Goal: Information Seeking & Learning: Learn about a topic

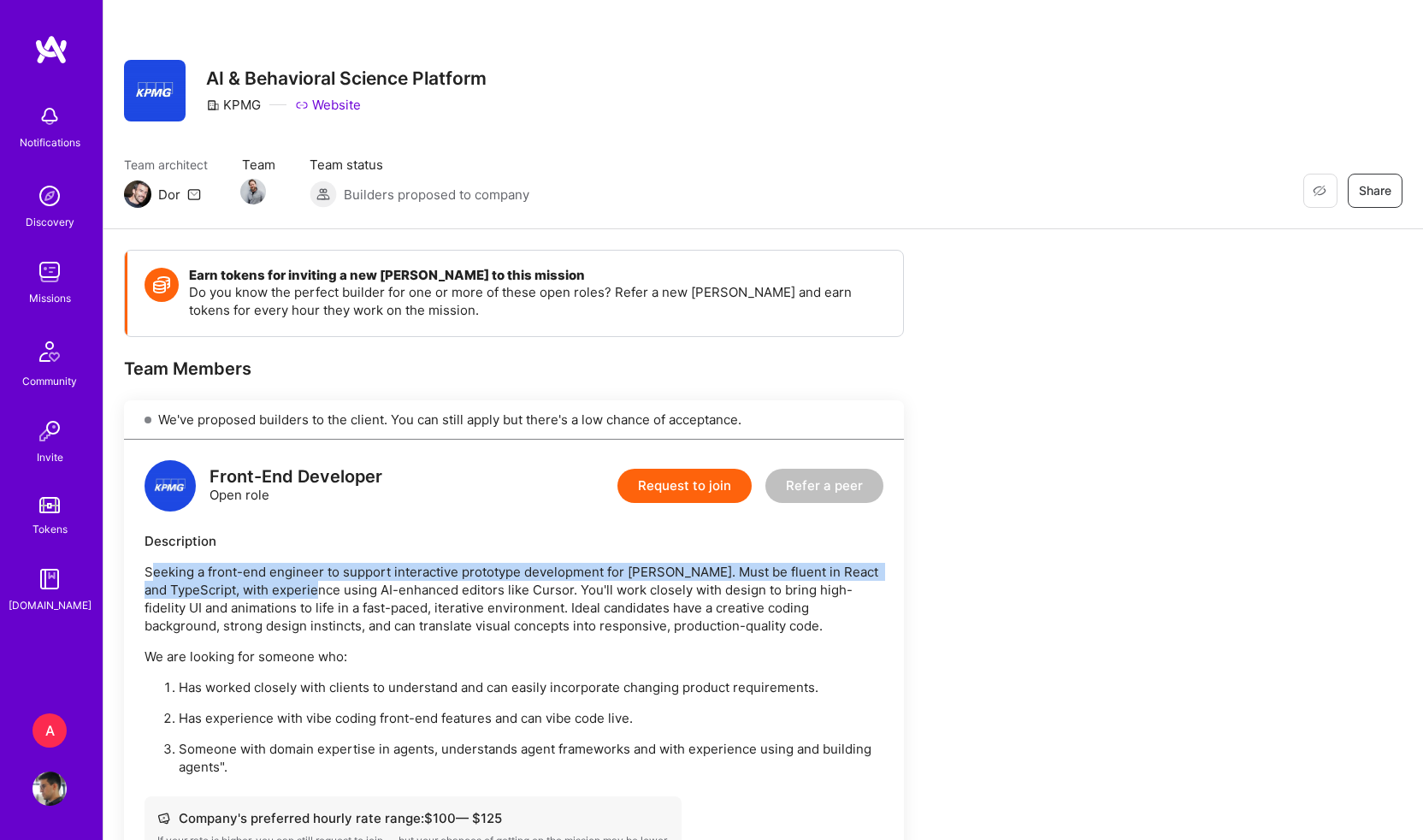
drag, startPoint x: 154, startPoint y: 573, endPoint x: 334, endPoint y: 598, distance: 181.7
click at [334, 598] on p "Seeking a front-end engineer to support interactive prototype development for […" at bounding box center [514, 598] width 739 height 71
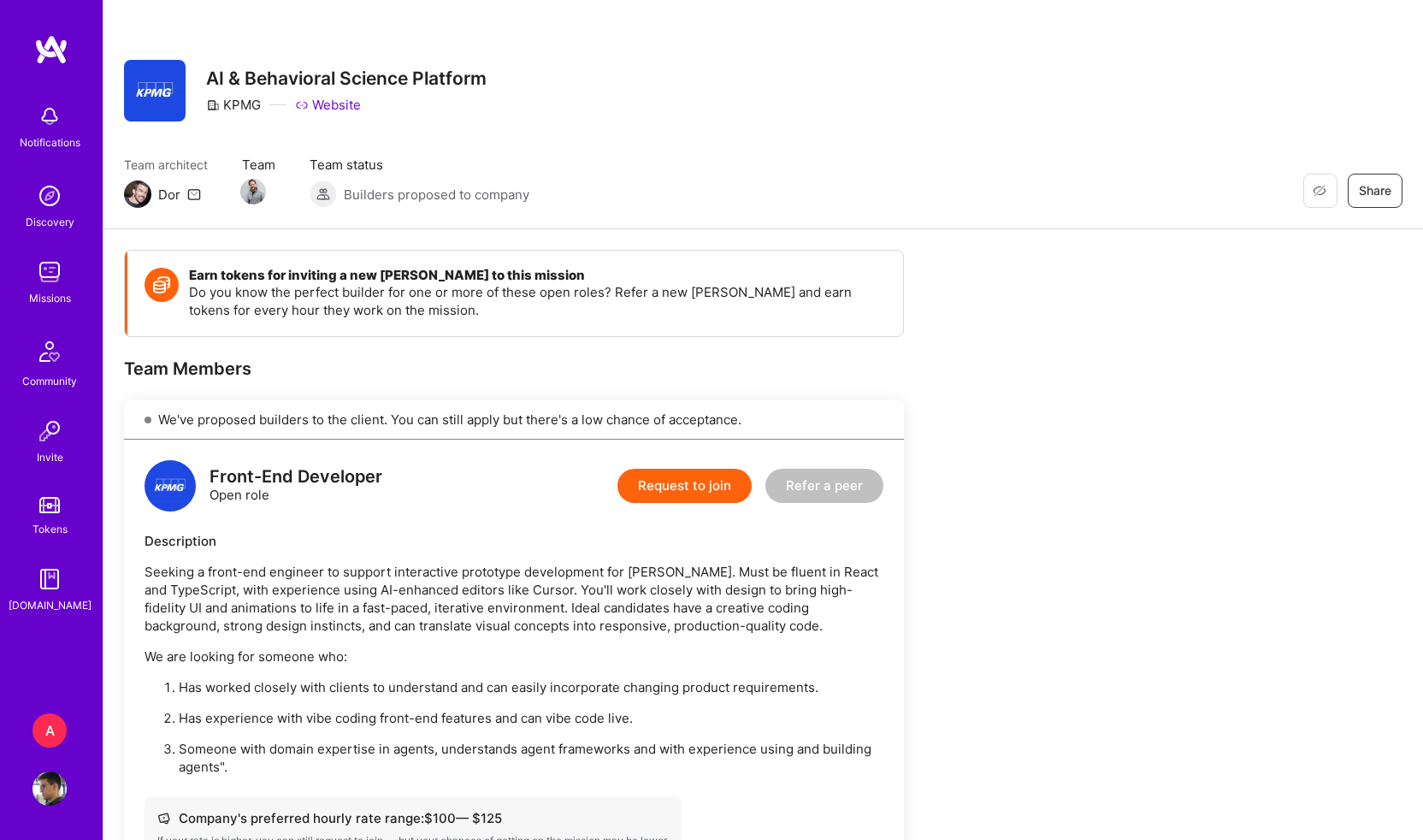
click at [372, 598] on p "Seeking a front-end engineer to support interactive prototype development for […" at bounding box center [514, 598] width 739 height 71
drag, startPoint x: 372, startPoint y: 598, endPoint x: 399, endPoint y: 598, distance: 27.0
click at [399, 598] on p "Seeking a front-end engineer to support interactive prototype development for […" at bounding box center [514, 598] width 739 height 71
click at [454, 595] on p "Seeking a front-end engineer to support interactive prototype development for […" at bounding box center [514, 598] width 739 height 71
drag, startPoint x: 454, startPoint y: 595, endPoint x: 507, endPoint y: 594, distance: 53.0
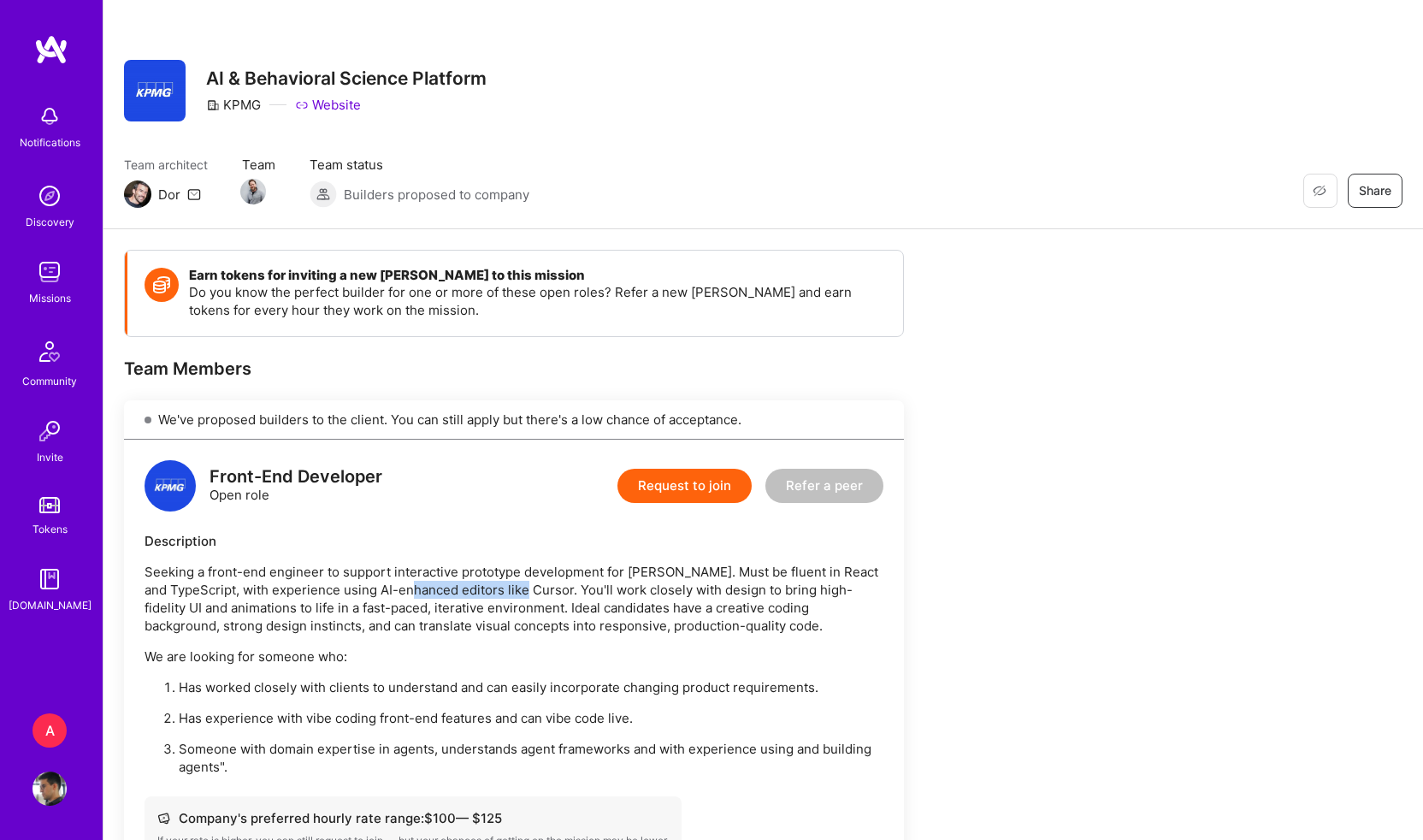
click at [507, 594] on p "Seeking a front-end engineer to support interactive prototype development for […" at bounding box center [514, 598] width 739 height 71
click at [556, 591] on p "Seeking a front-end engineer to support interactive prototype development for […" at bounding box center [514, 598] width 739 height 71
drag, startPoint x: 556, startPoint y: 591, endPoint x: 865, endPoint y: 592, distance: 309.0
click at [865, 592] on p "Seeking a front-end engineer to support interactive prototype development for […" at bounding box center [514, 598] width 739 height 71
drag, startPoint x: 148, startPoint y: 607, endPoint x: 352, endPoint y: 603, distance: 204.0
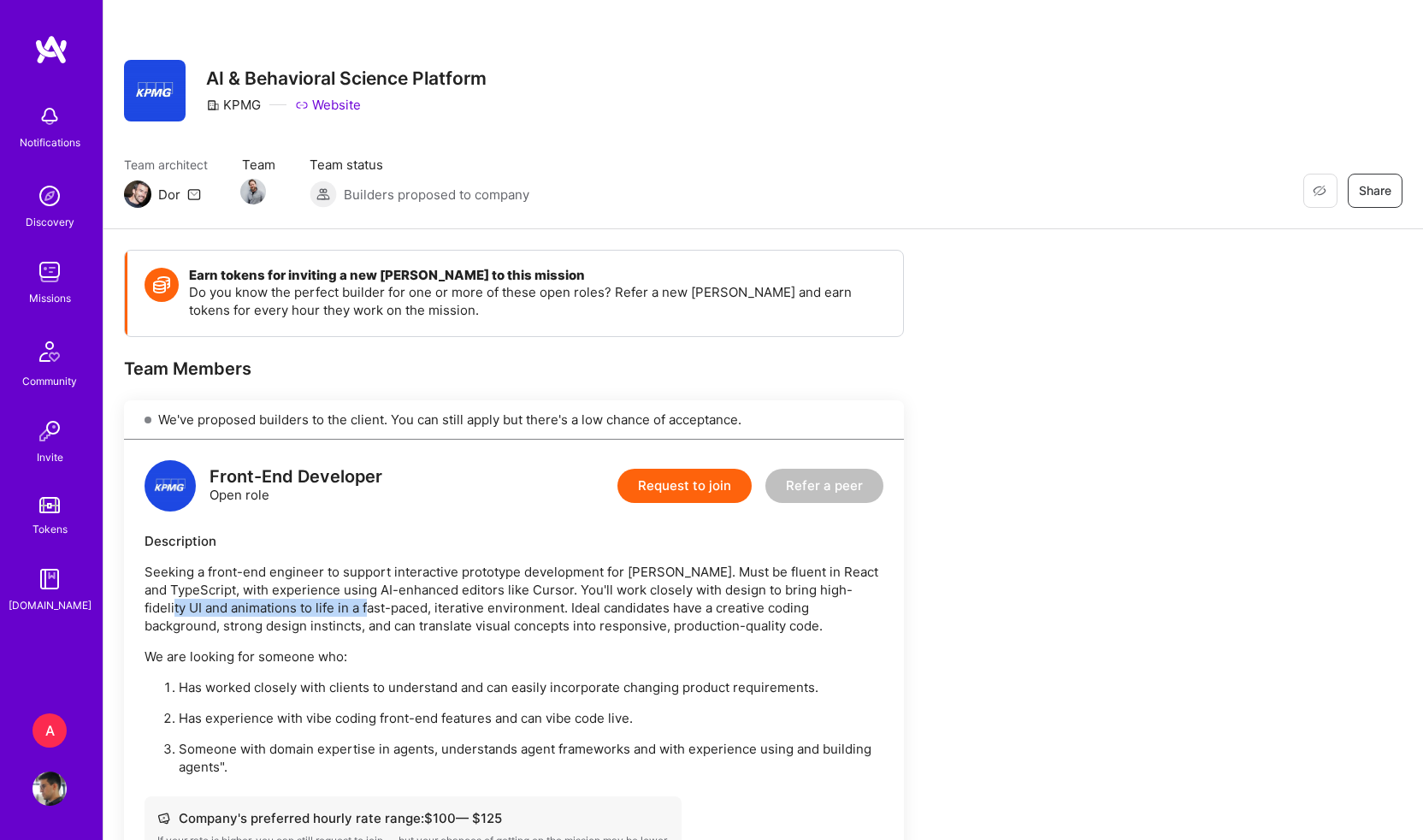
click at [352, 603] on p "Seeking a front-end engineer to support interactive prototype development for […" at bounding box center [514, 598] width 739 height 71
click at [380, 604] on p "Seeking a front-end engineer to support interactive prototype development for […" at bounding box center [514, 598] width 739 height 71
drag, startPoint x: 380, startPoint y: 604, endPoint x: 483, endPoint y: 611, distance: 103.2
click at [483, 611] on p "Seeking a front-end engineer to support interactive prototype development for […" at bounding box center [514, 598] width 739 height 71
click at [532, 611] on p "Seeking a front-end engineer to support interactive prototype development for […" at bounding box center [514, 598] width 739 height 71
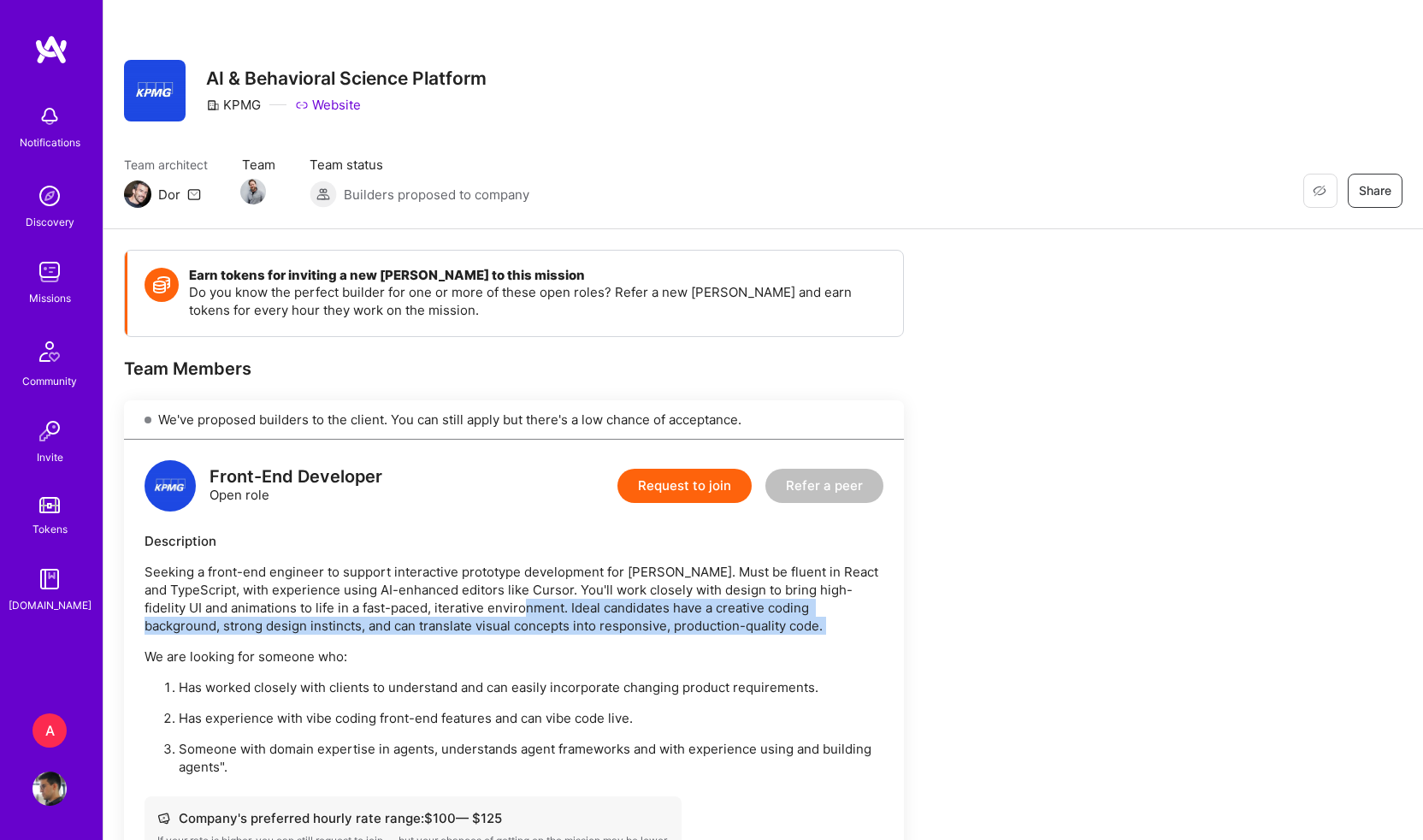
drag, startPoint x: 532, startPoint y: 611, endPoint x: 858, endPoint y: 619, distance: 326.1
click at [858, 619] on p "Seeking a front-end engineer to support interactive prototype development for […" at bounding box center [514, 598] width 739 height 71
click at [148, 624] on p "Seeking a front-end engineer to support interactive prototype development for […" at bounding box center [514, 598] width 739 height 71
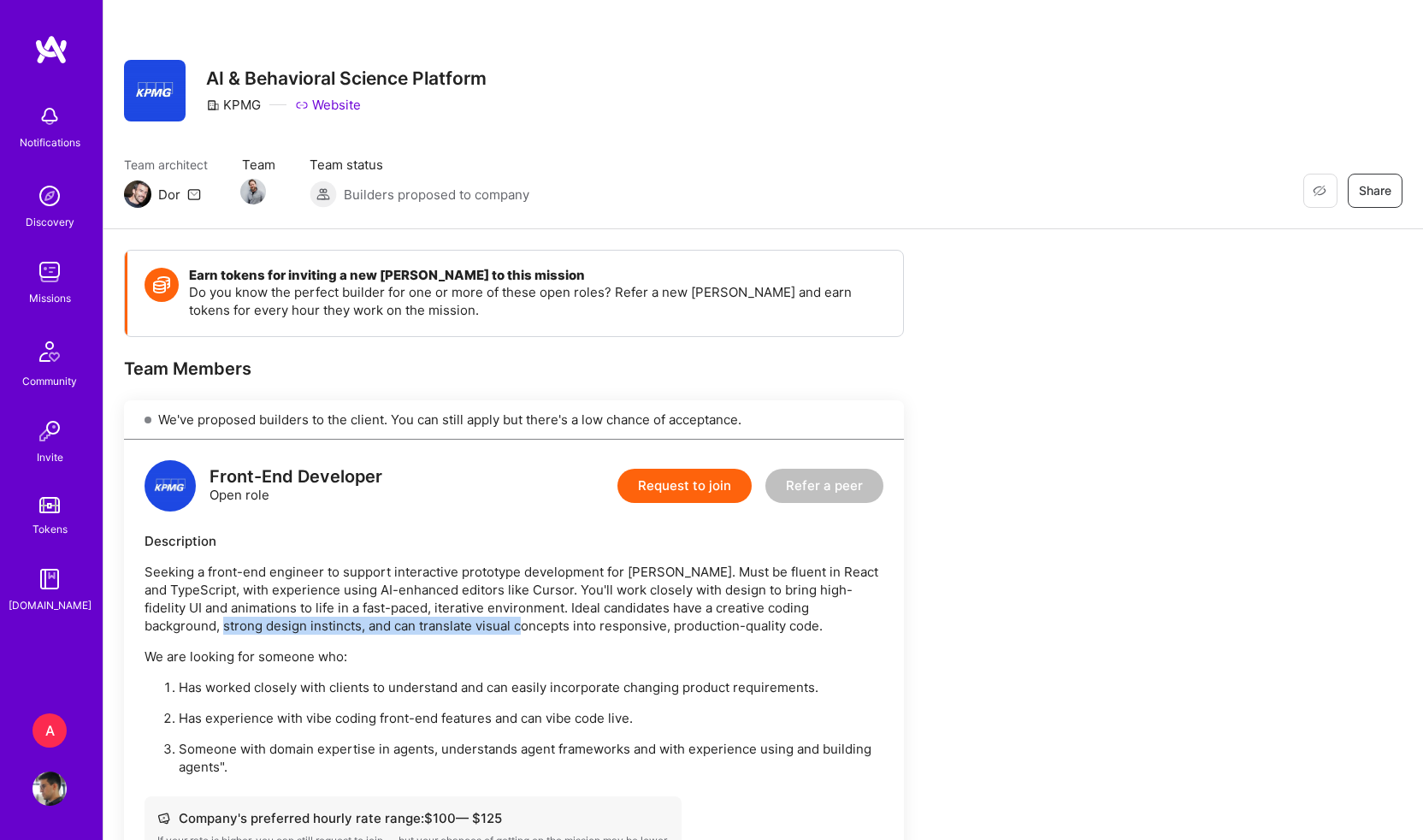
drag, startPoint x: 148, startPoint y: 624, endPoint x: 407, endPoint y: 634, distance: 259.2
click at [407, 634] on p "Seeking a front-end engineer to support interactive prototype development for […" at bounding box center [514, 598] width 739 height 71
click at [446, 628] on p "Seeking a front-end engineer to support interactive prototype development for […" at bounding box center [514, 598] width 739 height 71
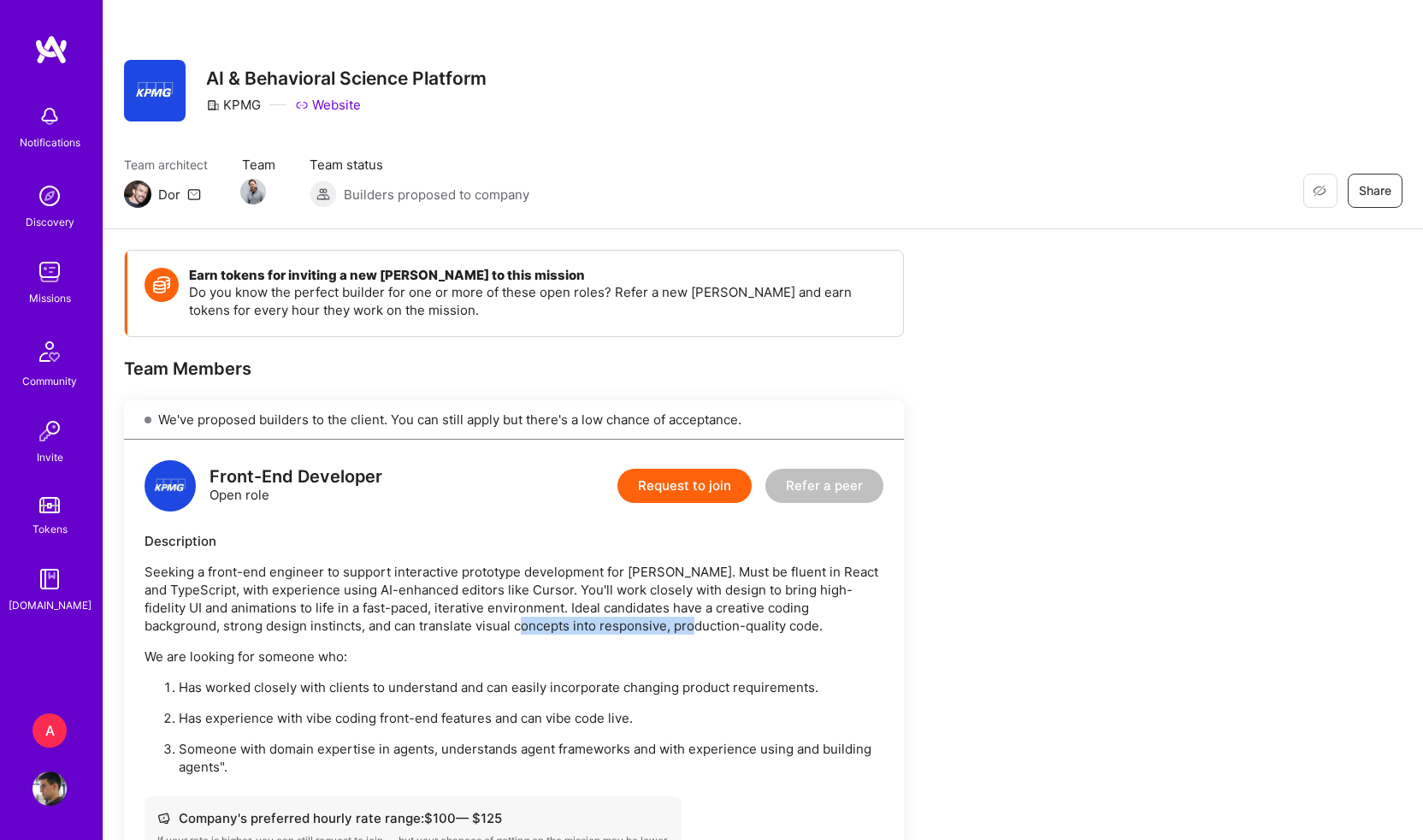
drag, startPoint x: 446, startPoint y: 628, endPoint x: 564, endPoint y: 626, distance: 118.0
click at [564, 626] on p "Seeking a front-end engineer to support interactive prototype development for […" at bounding box center [514, 598] width 739 height 71
click at [682, 623] on p "Seeking a front-end engineer to support interactive prototype development for […" at bounding box center [514, 598] width 739 height 71
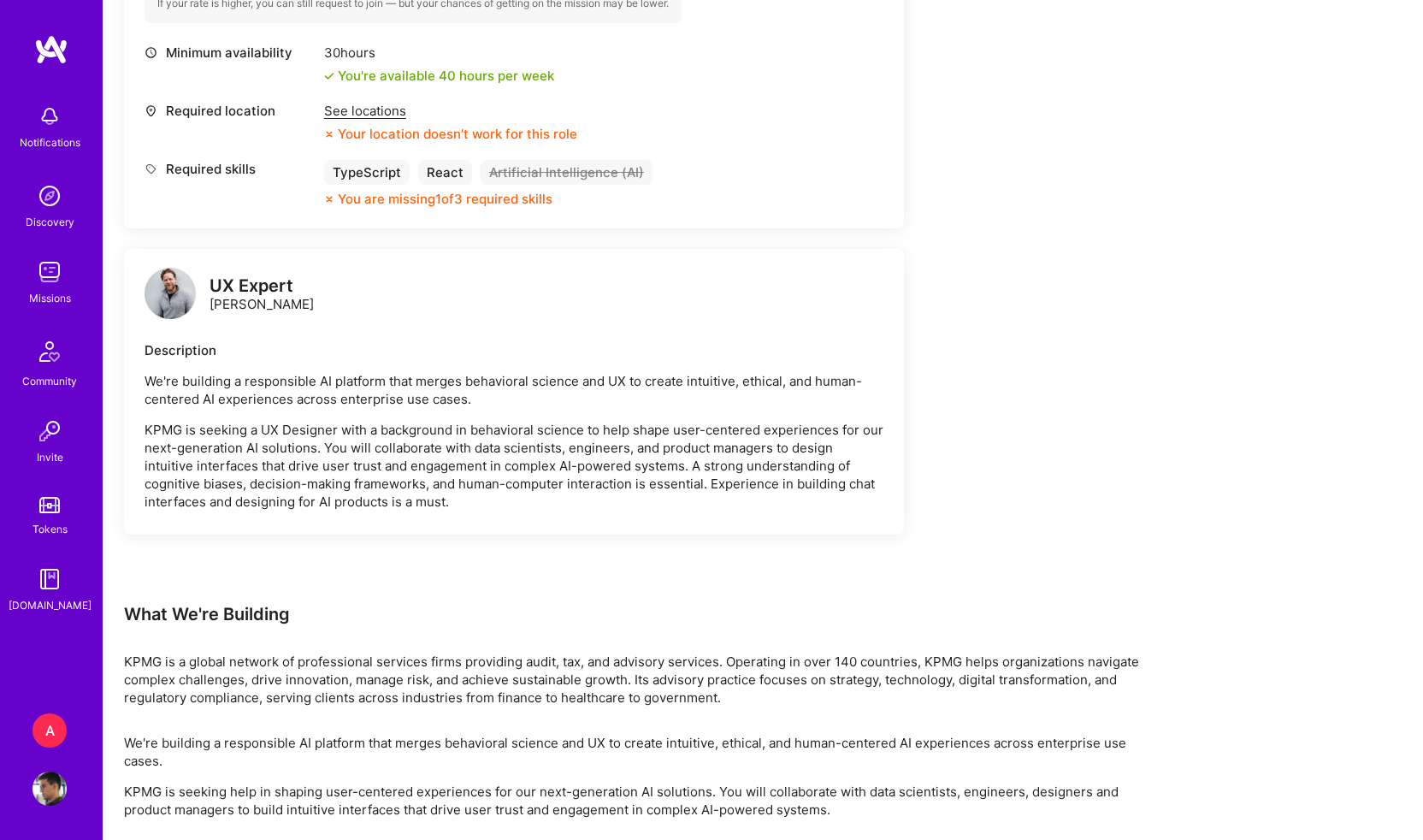
scroll to position [880, 0]
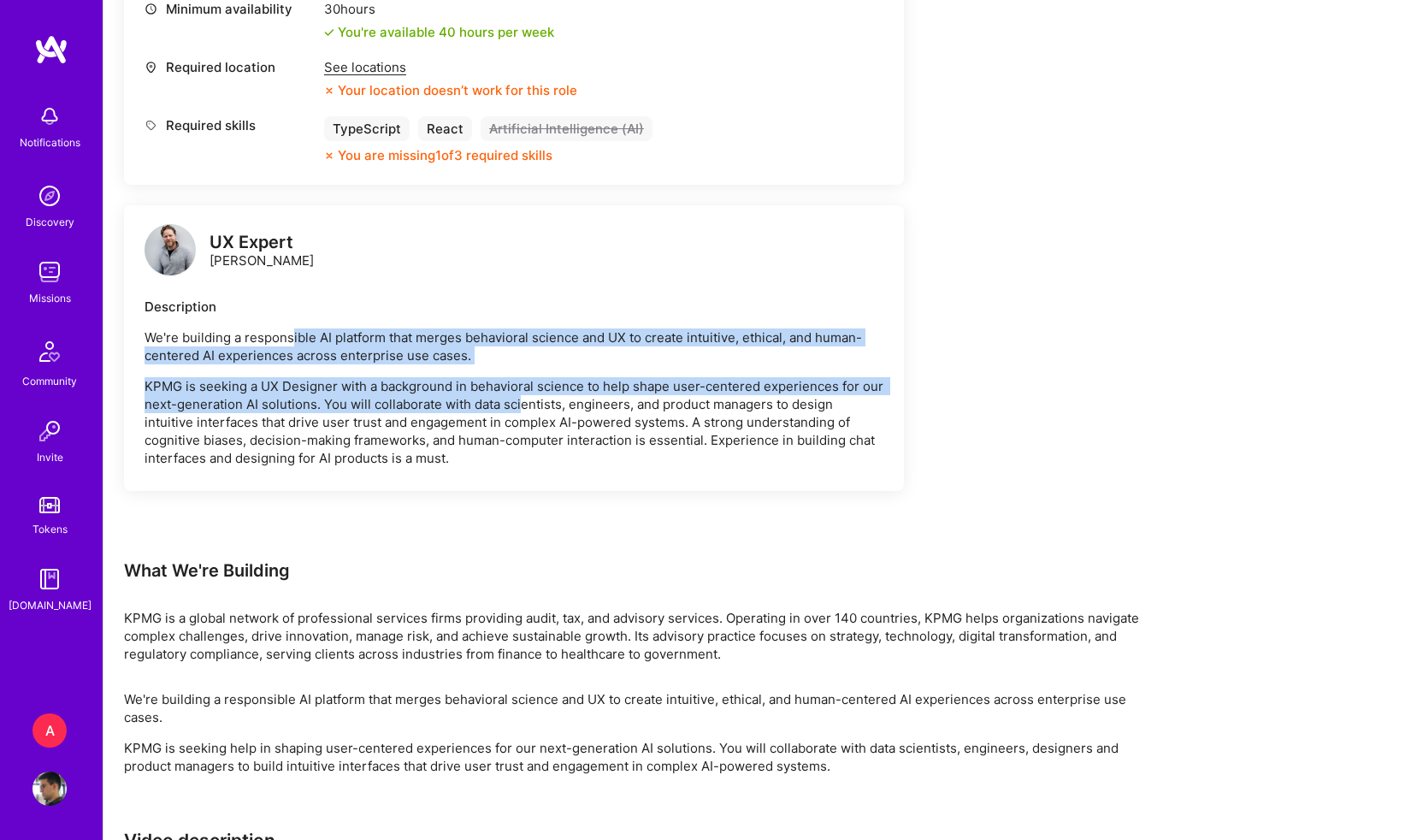
drag, startPoint x: 290, startPoint y: 339, endPoint x: 520, endPoint y: 399, distance: 237.7
click at [520, 399] on div "We're building a responsible AI platform that merges behavioral science and UX …" at bounding box center [514, 397] width 739 height 138
click at [807, 442] on p "KPMG is seeking a UX Designer with a background in behavioral science to help s…" at bounding box center [514, 422] width 739 height 90
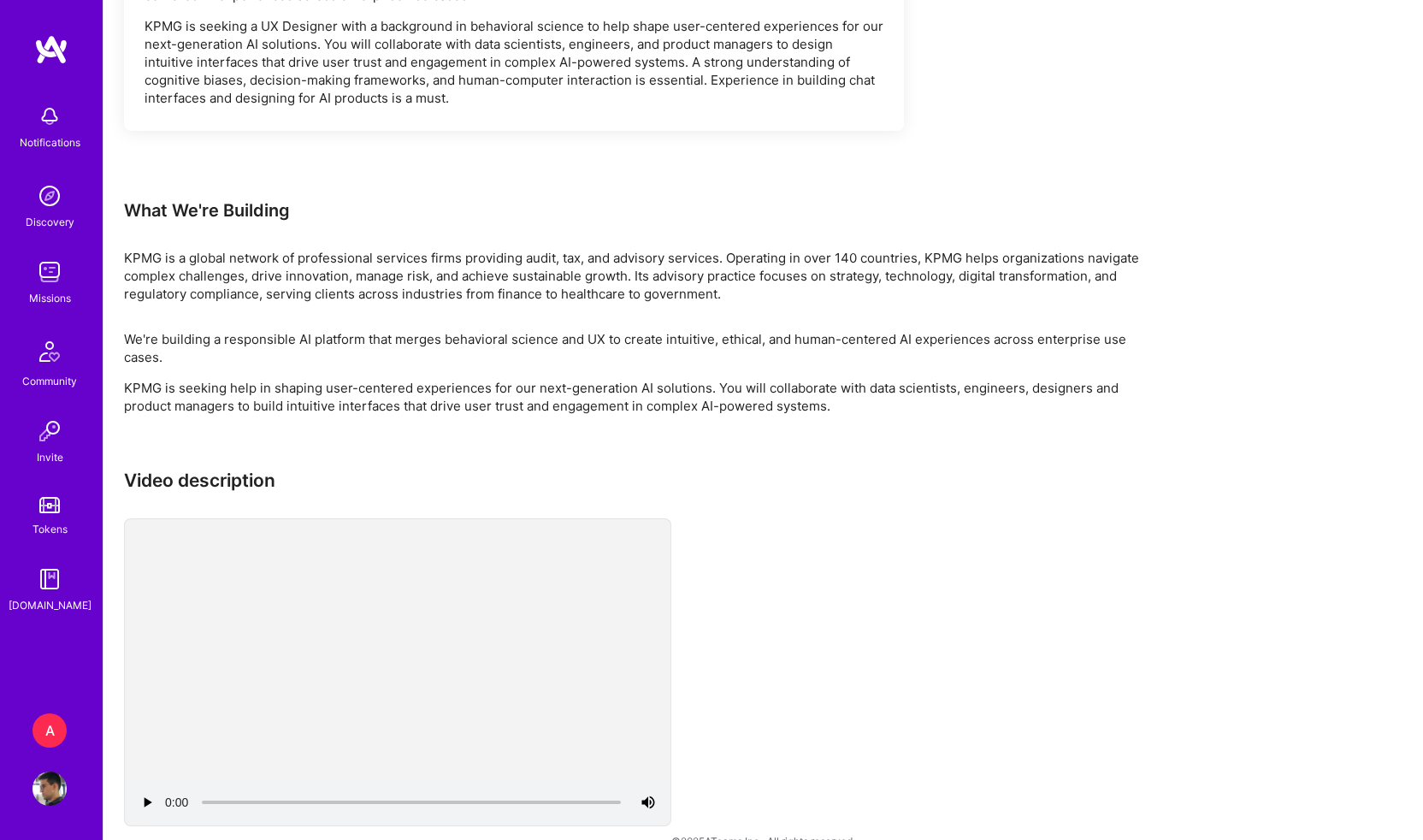
scroll to position [1271, 0]
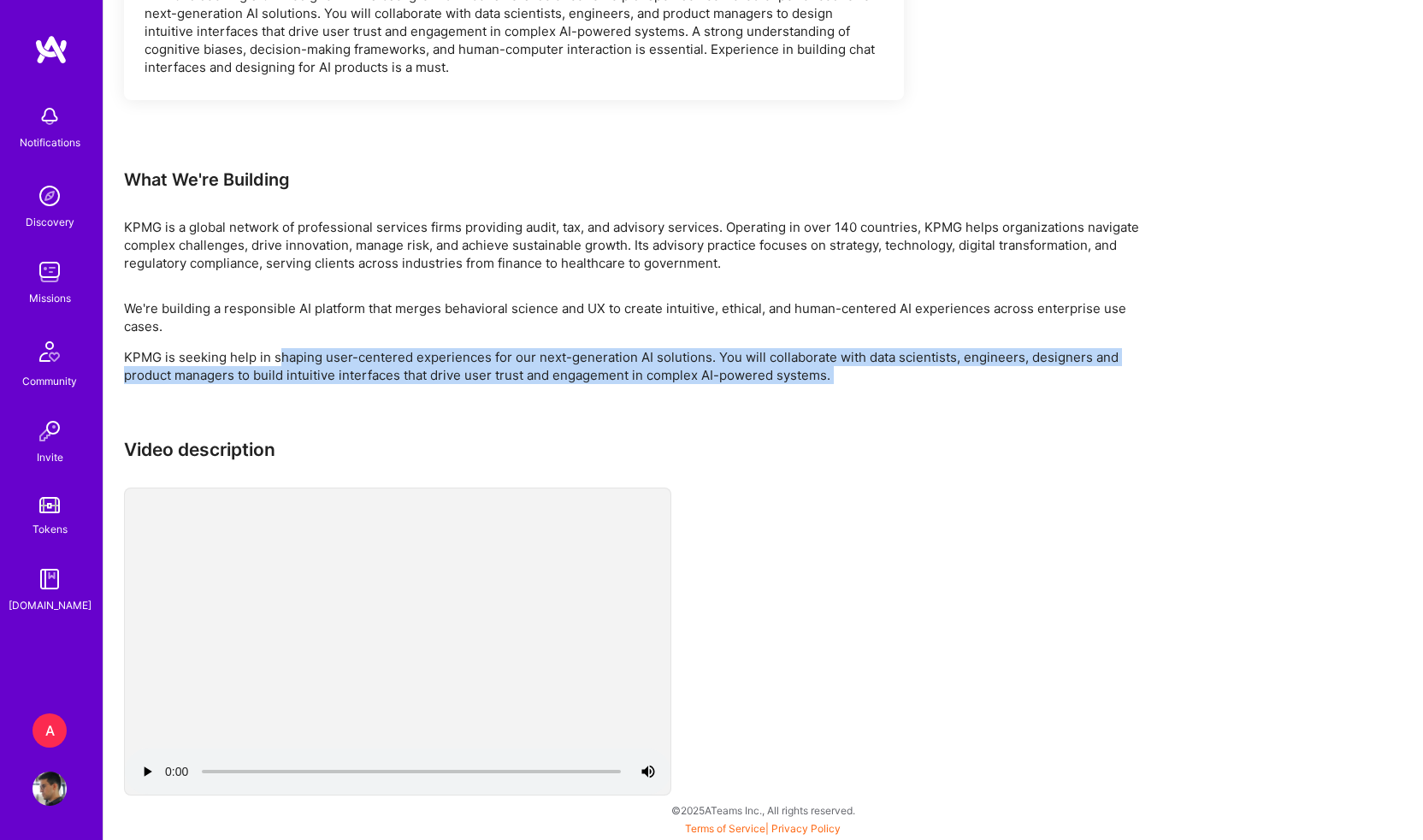
drag, startPoint x: 282, startPoint y: 348, endPoint x: 651, endPoint y: 395, distance: 372.0
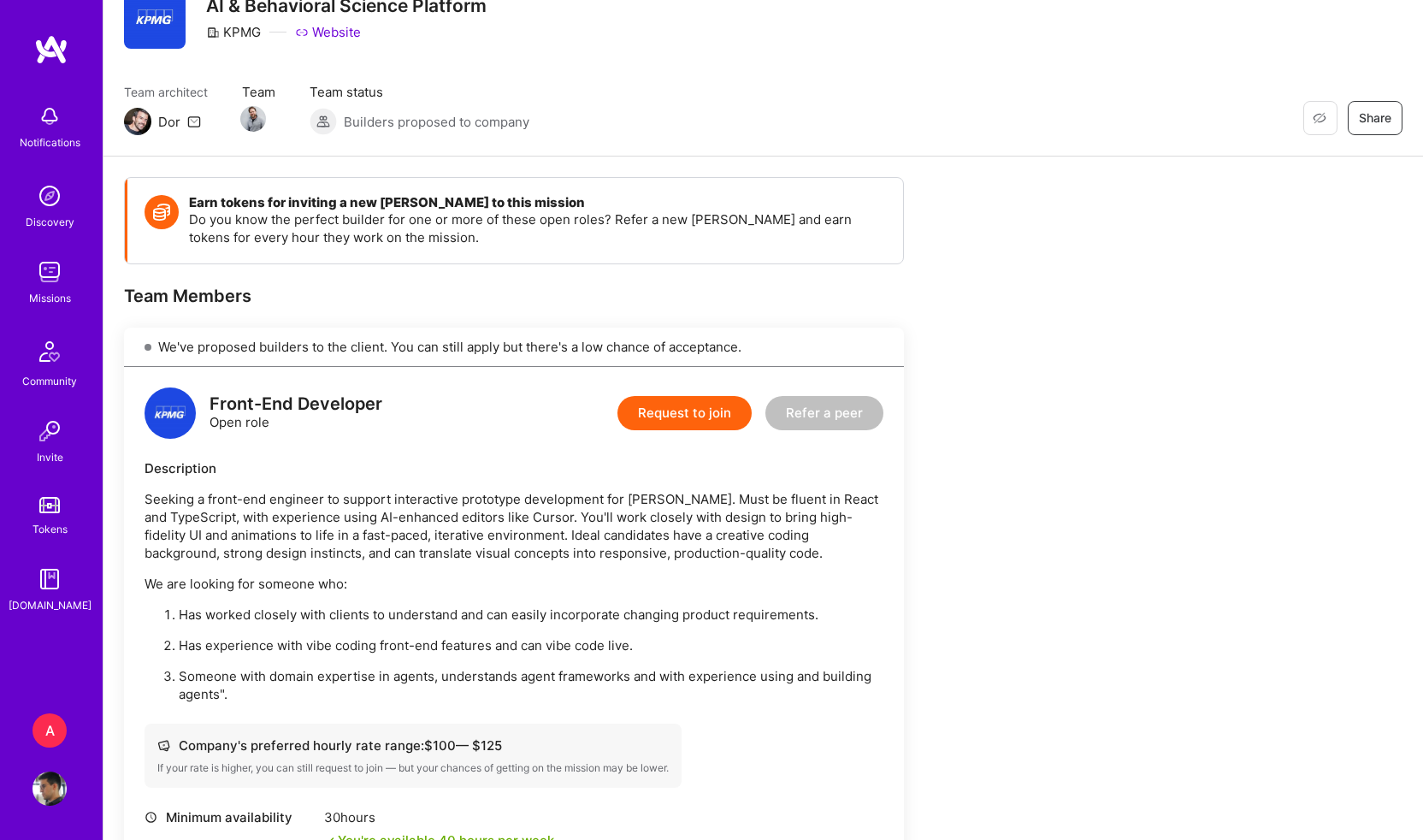
scroll to position [0, 0]
